Goal: Task Accomplishment & Management: Manage account settings

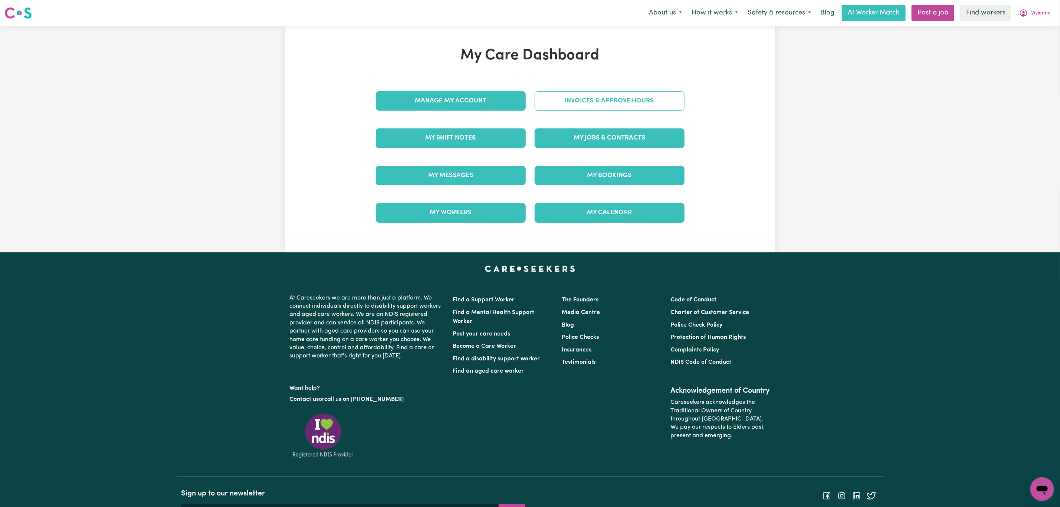
drag, startPoint x: 0, startPoint y: 0, endPoint x: 573, endPoint y: 107, distance: 583.4
click at [573, 107] on link "Invoices & Approve Hours" at bounding box center [610, 100] width 150 height 19
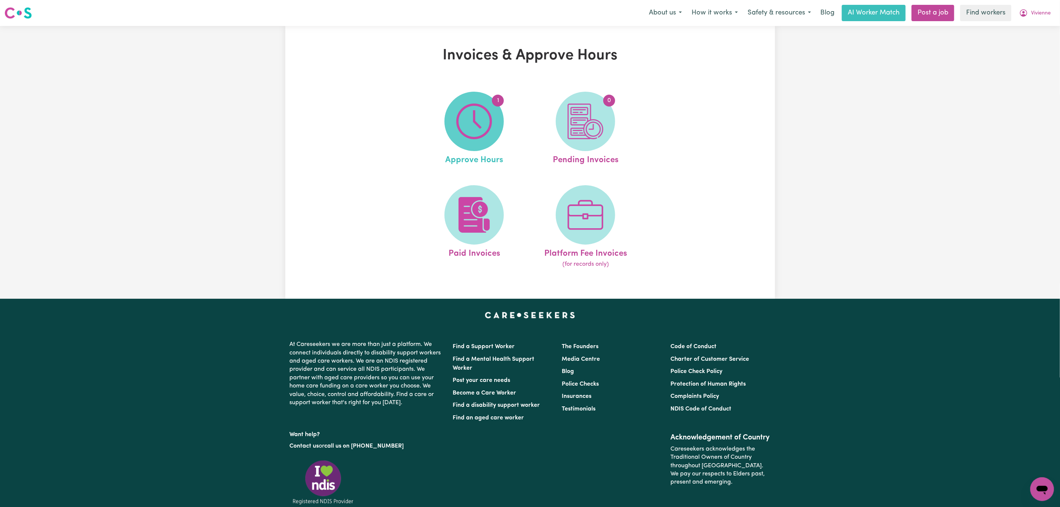
click at [476, 129] on img at bounding box center [474, 121] width 36 height 36
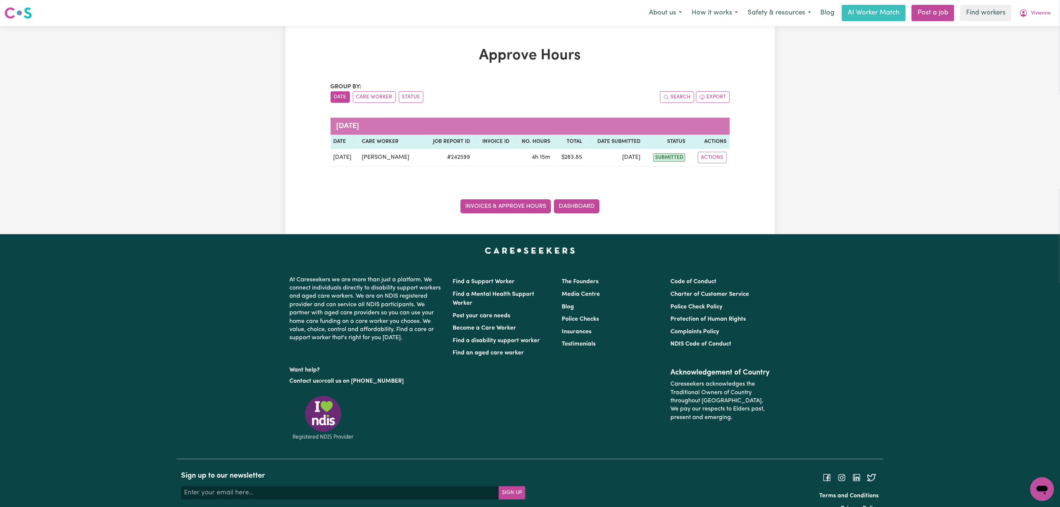
click at [491, 211] on link "Invoices & Approve Hours" at bounding box center [505, 206] width 91 height 14
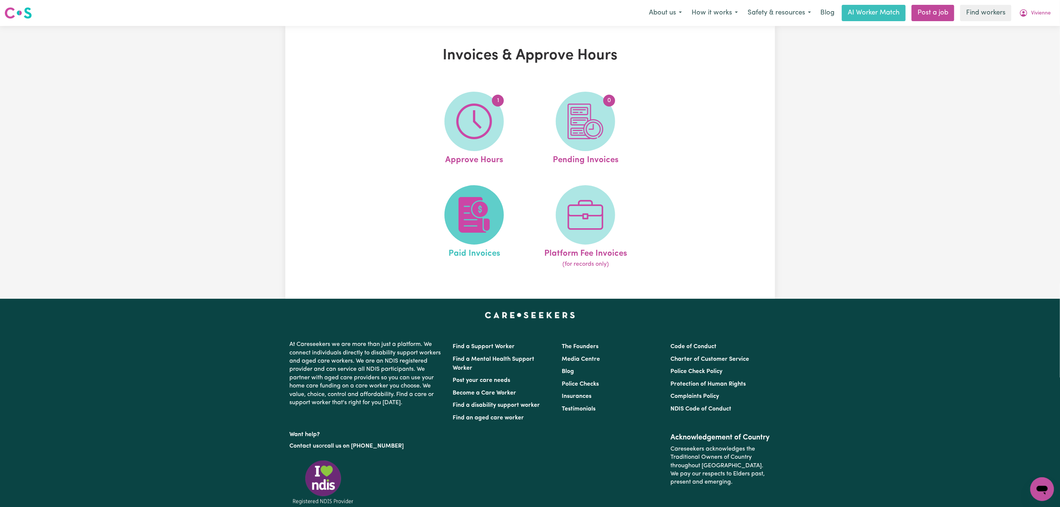
click at [488, 207] on img at bounding box center [474, 215] width 36 height 36
